Goal: Transaction & Acquisition: Subscribe to service/newsletter

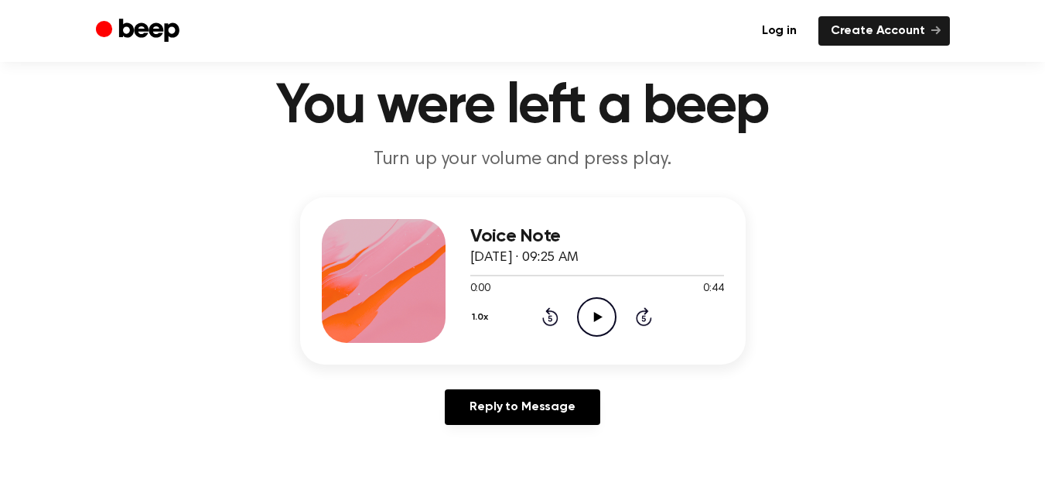
scroll to position [46, 0]
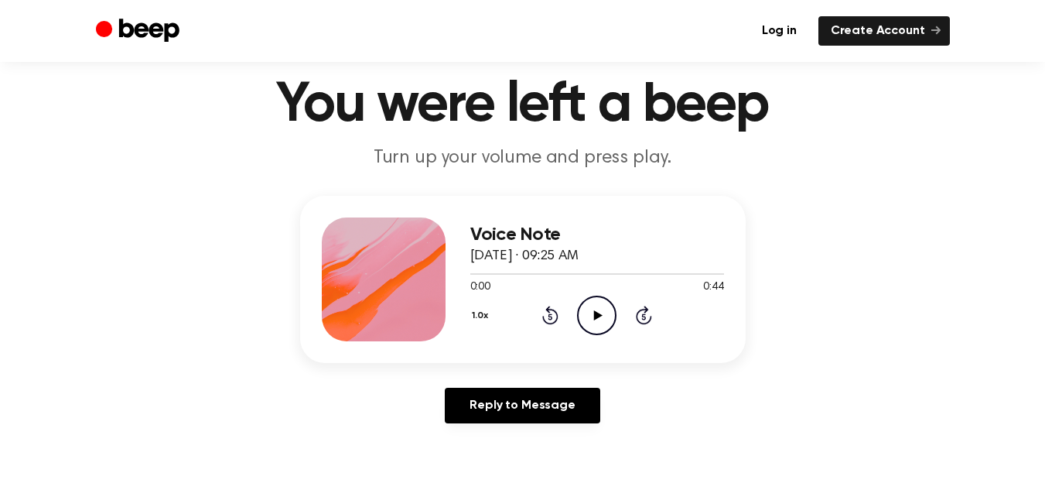
click at [601, 310] on icon "Play Audio" at bounding box center [596, 315] width 39 height 39
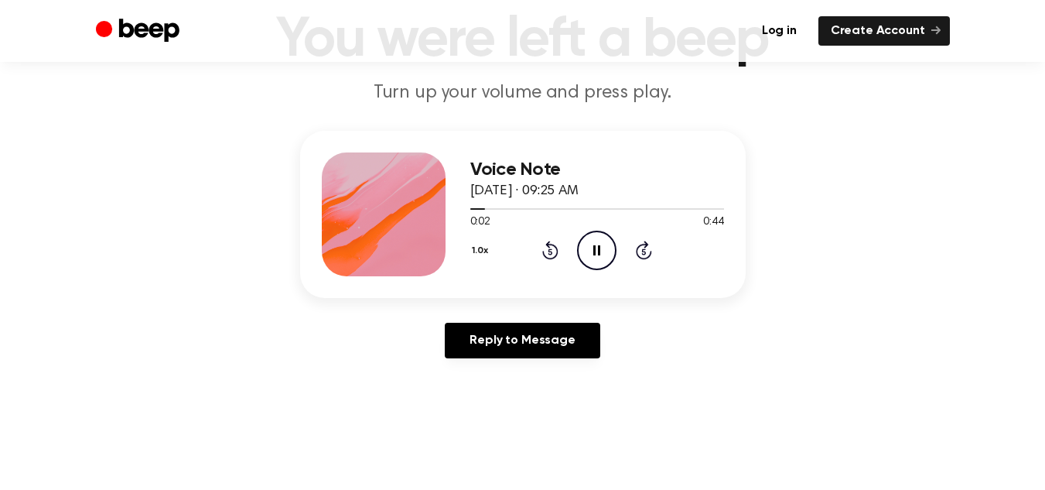
scroll to position [112, 0]
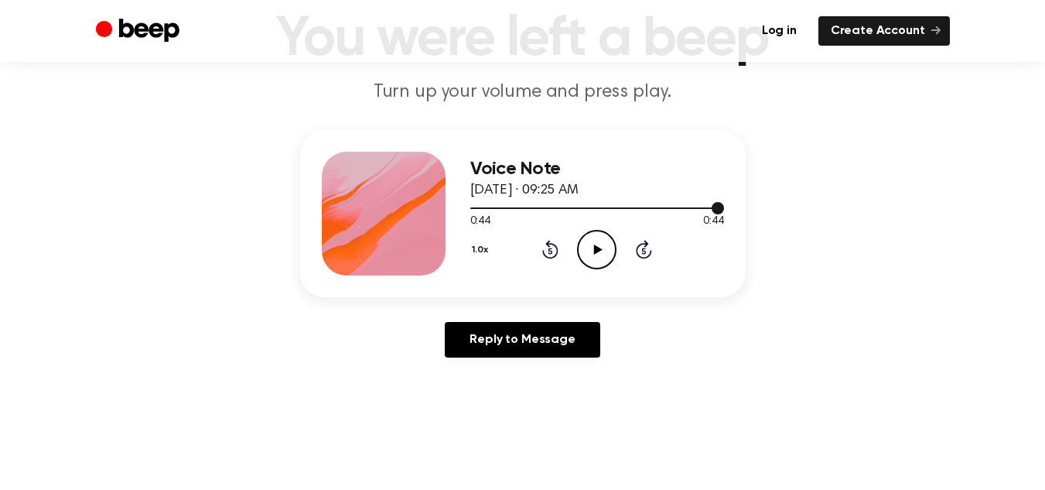
drag, startPoint x: 708, startPoint y: 207, endPoint x: 477, endPoint y: 210, distance: 231.4
click at [477, 210] on div at bounding box center [597, 207] width 254 height 12
click at [605, 250] on icon "Play Audio" at bounding box center [596, 249] width 39 height 39
click at [600, 242] on icon "Play Audio" at bounding box center [596, 249] width 39 height 39
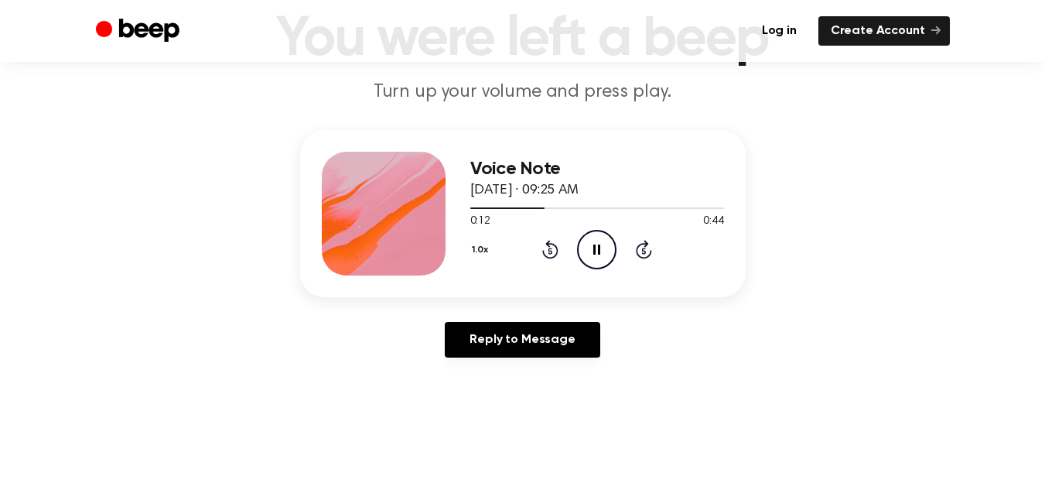
click at [600, 249] on icon at bounding box center [597, 250] width 7 height 10
click at [152, 29] on icon "Beep" at bounding box center [148, 30] width 60 height 23
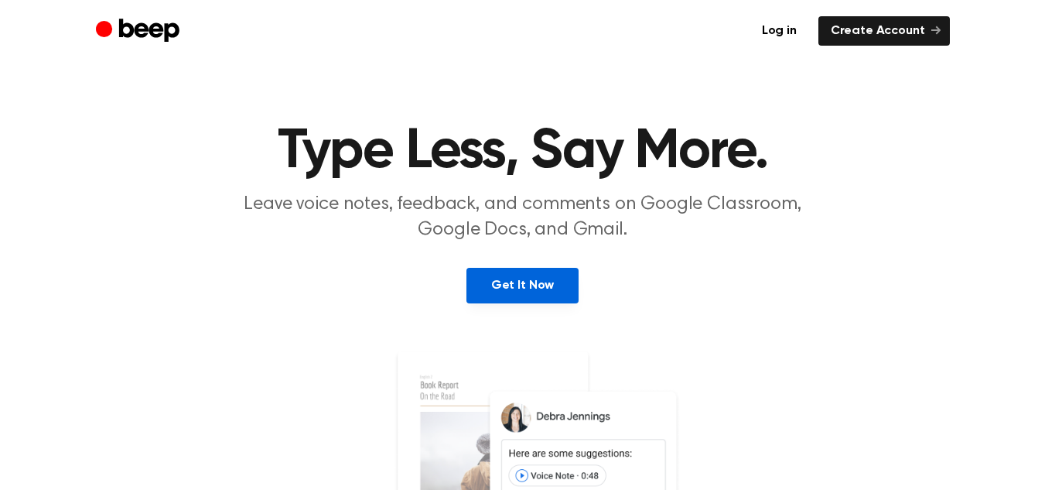
click at [528, 278] on link "Get It Now" at bounding box center [523, 286] width 112 height 36
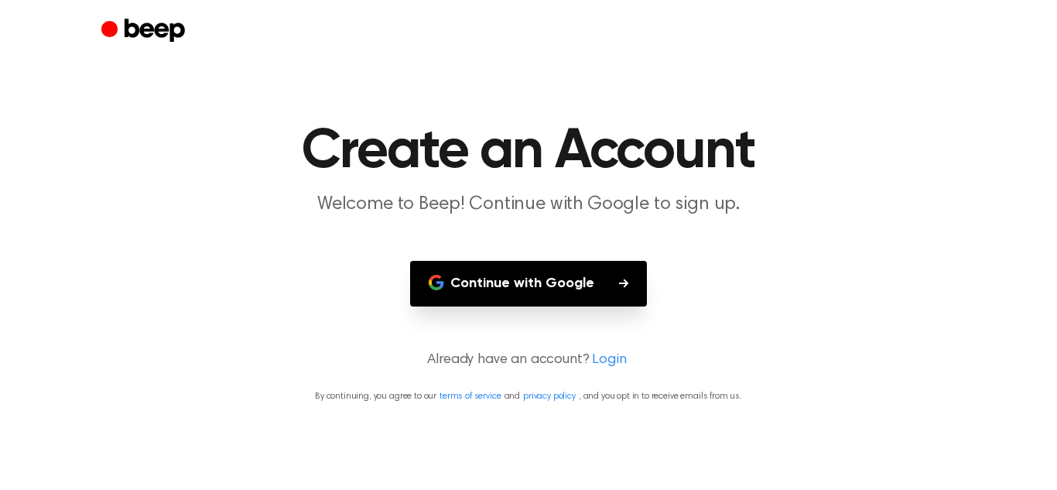
click at [528, 278] on button "Continue with Google" at bounding box center [528, 284] width 237 height 46
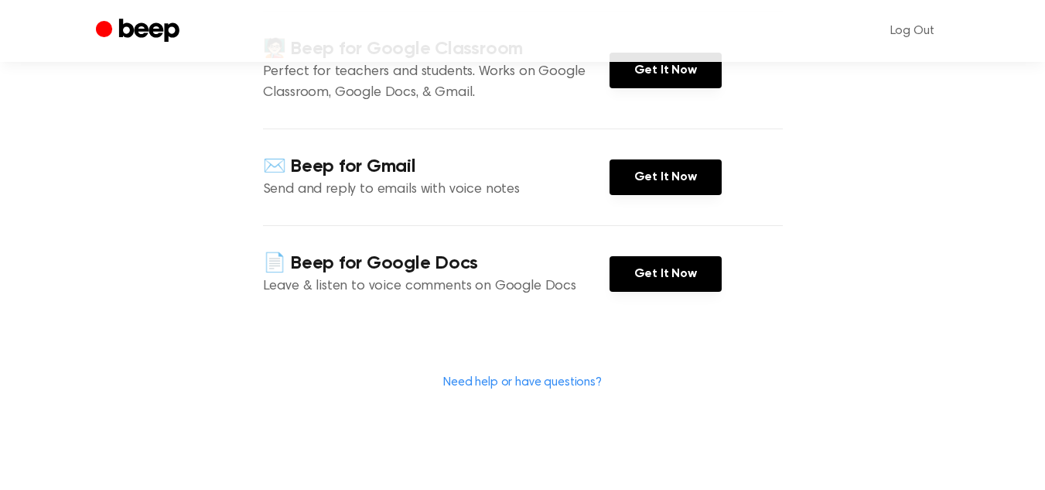
scroll to position [231, 0]
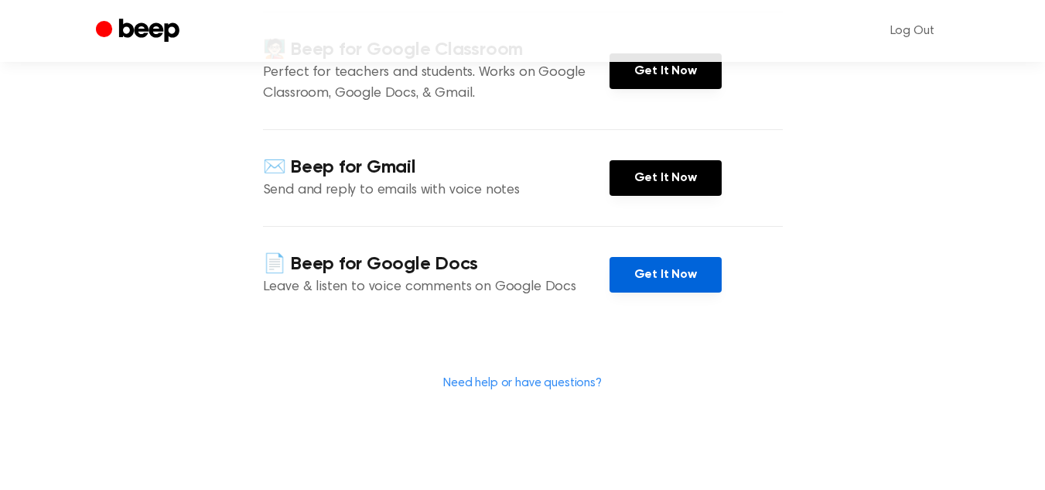
click at [678, 273] on link "Get It Now" at bounding box center [666, 275] width 112 height 36
